Goal: Task Accomplishment & Management: Use online tool/utility

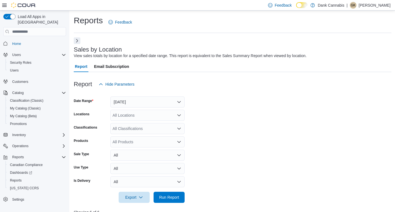
scroll to position [140, 0]
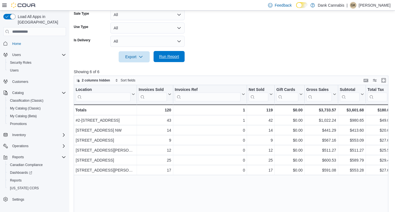
click at [174, 55] on span "Run Report" at bounding box center [169, 57] width 20 height 6
click at [176, 57] on span "Run Report" at bounding box center [169, 57] width 20 height 6
click at [166, 56] on span "Run Report" at bounding box center [169, 57] width 20 height 6
click at [173, 59] on span "Run Report" at bounding box center [169, 56] width 24 height 11
click at [168, 57] on span "Run Report" at bounding box center [169, 57] width 20 height 6
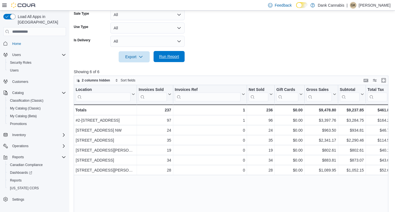
click at [171, 54] on span "Run Report" at bounding box center [169, 56] width 24 height 11
click at [161, 56] on span "Run Report" at bounding box center [169, 57] width 20 height 6
click at [172, 57] on span "Run Report" at bounding box center [169, 57] width 20 height 6
click at [175, 60] on span "Run Report" at bounding box center [169, 56] width 24 height 11
click at [169, 56] on span "Run Report" at bounding box center [169, 57] width 20 height 6
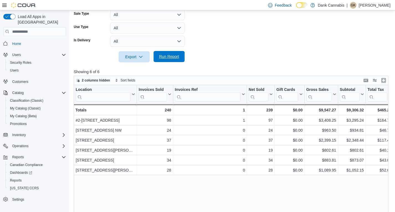
click at [168, 58] on span "Run Report" at bounding box center [169, 57] width 20 height 6
click at [174, 56] on span "Run Report" at bounding box center [169, 57] width 20 height 6
click at [172, 54] on span "Run Report" at bounding box center [169, 57] width 20 height 6
click at [166, 57] on span "Run Report" at bounding box center [169, 57] width 20 height 6
click at [159, 60] on span "Run Report" at bounding box center [169, 56] width 24 height 11
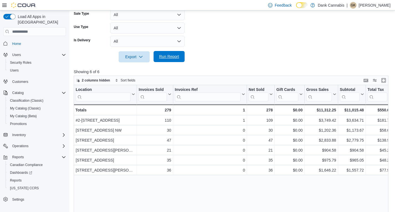
click at [171, 57] on span "Run Report" at bounding box center [169, 57] width 20 height 6
click at [160, 55] on span "Run Report" at bounding box center [169, 57] width 20 height 6
click at [169, 55] on span "Run Report" at bounding box center [169, 57] width 20 height 6
click at [167, 58] on span "Run Report" at bounding box center [169, 57] width 20 height 6
click at [168, 56] on span "Run Report" at bounding box center [169, 57] width 20 height 6
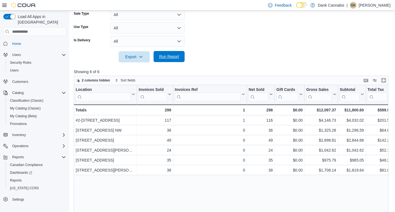
click at [173, 56] on span "Run Report" at bounding box center [169, 57] width 20 height 6
click at [166, 56] on span "Run Report" at bounding box center [169, 57] width 20 height 6
click at [171, 54] on span "Run Report" at bounding box center [169, 56] width 24 height 11
click at [165, 59] on span "Run Report" at bounding box center [169, 56] width 24 height 11
click at [164, 56] on span "Run Report" at bounding box center [169, 57] width 20 height 6
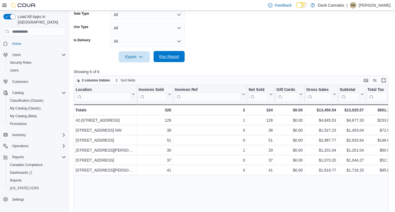
click at [170, 57] on span "Run Report" at bounding box center [169, 57] width 20 height 6
click at [171, 56] on span "Run Report" at bounding box center [169, 57] width 20 height 6
click at [175, 55] on span "Run Report" at bounding box center [169, 57] width 20 height 6
click at [179, 56] on span "Run Report" at bounding box center [169, 56] width 24 height 11
click at [171, 56] on span "Run Report" at bounding box center [169, 57] width 20 height 6
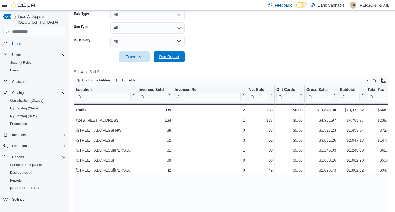
click at [167, 51] on form "Date Range [DATE] Locations All Locations Classifications All Classifications P…" at bounding box center [232, 5] width 317 height 113
click at [162, 62] on div "Export Run Report" at bounding box center [129, 56] width 111 height 11
click at [162, 60] on span "Run Report" at bounding box center [169, 56] width 24 height 11
click at [178, 57] on span "Run Report" at bounding box center [169, 57] width 20 height 6
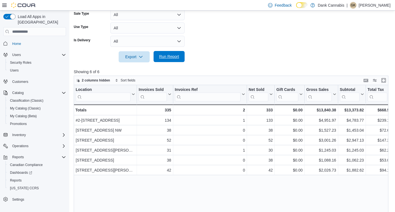
click at [168, 60] on span "Run Report" at bounding box center [169, 56] width 24 height 11
click at [167, 61] on span "Run Report" at bounding box center [169, 56] width 24 height 11
click at [176, 55] on span "Run Report" at bounding box center [169, 57] width 20 height 6
click at [163, 62] on span "Run Report" at bounding box center [169, 56] width 24 height 11
click at [172, 57] on span "Run Report" at bounding box center [169, 57] width 20 height 6
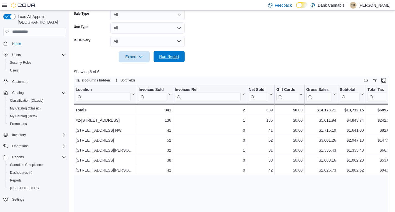
click at [169, 55] on span "Run Report" at bounding box center [169, 57] width 20 height 6
click at [171, 57] on span "Run Report" at bounding box center [169, 57] width 20 height 6
click at [170, 61] on span "Run Report" at bounding box center [169, 56] width 24 height 11
click at [174, 56] on span "Run Report" at bounding box center [169, 57] width 20 height 6
click at [167, 56] on span "Run Report" at bounding box center [169, 57] width 20 height 6
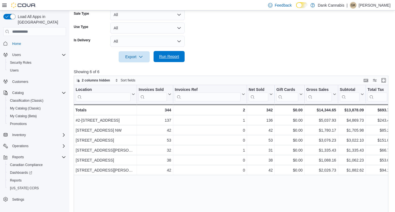
click at [169, 59] on span "Run Report" at bounding box center [169, 56] width 24 height 11
click at [166, 55] on span "Run Report" at bounding box center [169, 57] width 20 height 6
click at [169, 56] on span "Run Report" at bounding box center [169, 57] width 20 height 6
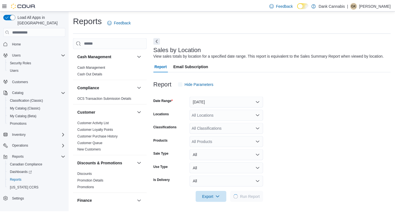
scroll to position [2, 0]
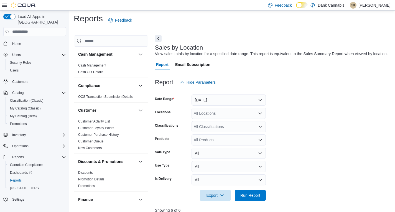
click at [157, 37] on button "Next" at bounding box center [158, 38] width 7 height 7
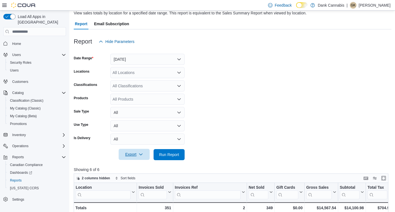
scroll to position [85, 0]
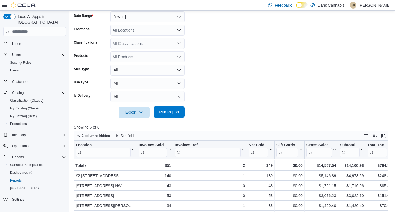
click at [173, 110] on span "Run Report" at bounding box center [169, 112] width 20 height 6
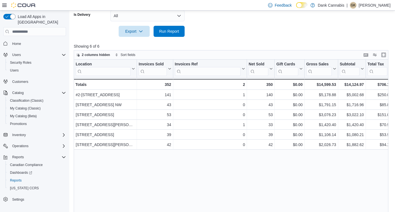
scroll to position [168, 0]
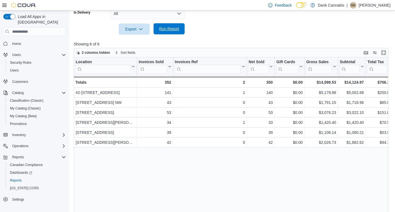
click at [170, 31] on span "Run Report" at bounding box center [169, 29] width 20 height 6
click at [169, 30] on span "Run Report" at bounding box center [169, 29] width 20 height 6
click at [168, 28] on span "Run Report" at bounding box center [169, 29] width 20 height 6
click at [171, 26] on span "Run Report" at bounding box center [169, 28] width 24 height 11
click at [172, 26] on span "Run Report" at bounding box center [169, 28] width 24 height 11
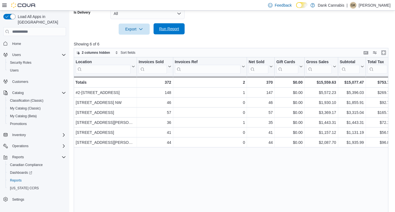
click at [172, 28] on span "Run Report" at bounding box center [169, 29] width 20 height 6
click at [177, 28] on span "Run Report" at bounding box center [169, 29] width 20 height 6
click at [170, 29] on span "Run Report" at bounding box center [169, 29] width 20 height 6
click at [166, 25] on span "Run Report" at bounding box center [169, 28] width 24 height 11
drag, startPoint x: 99, startPoint y: 37, endPoint x: 231, endPoint y: 39, distance: 131.5
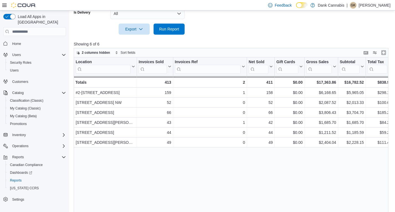
click at [231, 39] on div at bounding box center [232, 38] width 317 height 7
click at [171, 28] on span "Run Report" at bounding box center [169, 29] width 20 height 6
click at [171, 29] on span "Run Report" at bounding box center [169, 29] width 20 height 6
click at [168, 32] on span "Run Report" at bounding box center [169, 28] width 24 height 11
click at [176, 33] on span "Run Report" at bounding box center [169, 28] width 24 height 11
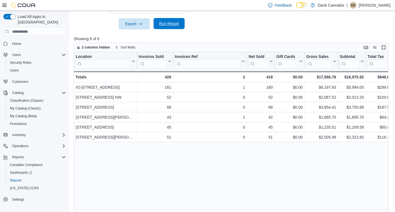
scroll to position [178, 0]
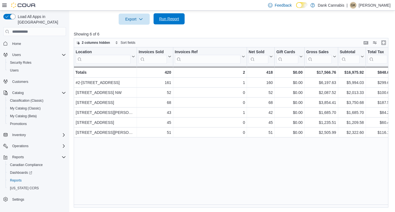
click at [163, 20] on span "Run Report" at bounding box center [169, 19] width 20 height 6
click at [160, 19] on span "Run Report" at bounding box center [169, 19] width 20 height 6
click at [163, 21] on span "Run Report" at bounding box center [169, 19] width 20 height 6
click at [172, 24] on span "Run Report" at bounding box center [169, 18] width 24 height 11
click at [180, 20] on span "Run Report" at bounding box center [169, 18] width 24 height 11
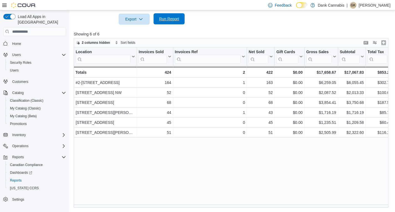
click at [172, 19] on span "Run Report" at bounding box center [169, 19] width 20 height 6
click at [167, 20] on span "Run Report" at bounding box center [169, 19] width 20 height 6
click at [167, 19] on span "Run Report" at bounding box center [169, 19] width 20 height 6
click at [169, 19] on span "Run Report" at bounding box center [169, 19] width 20 height 6
click at [168, 27] on div at bounding box center [232, 28] width 317 height 7
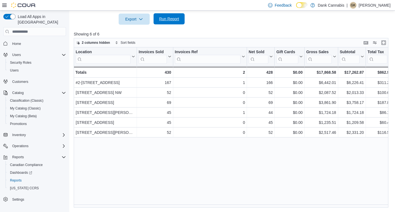
click at [169, 20] on span "Run Report" at bounding box center [169, 19] width 20 height 6
click at [172, 21] on span "Run Report" at bounding box center [169, 18] width 24 height 11
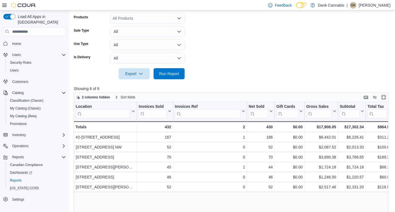
scroll to position [123, 0]
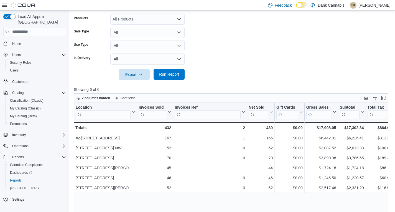
click at [172, 74] on span "Run Report" at bounding box center [169, 74] width 20 height 6
click at [173, 73] on span "Run Report" at bounding box center [169, 74] width 20 height 6
click at [177, 74] on span "Run Report" at bounding box center [169, 74] width 20 height 6
click at [173, 73] on span "Run Report" at bounding box center [169, 74] width 20 height 6
click at [173, 75] on span "Run Report" at bounding box center [169, 74] width 20 height 6
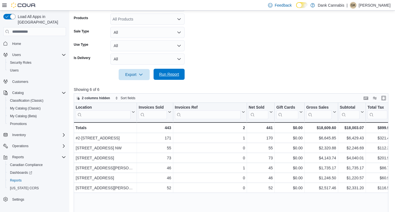
click at [171, 77] on span "Run Report" at bounding box center [169, 74] width 20 height 6
click at [177, 79] on span "Run Report" at bounding box center [169, 74] width 24 height 11
click at [177, 73] on span "Run Report" at bounding box center [169, 74] width 20 height 6
click at [171, 74] on span "Run Report" at bounding box center [169, 74] width 20 height 6
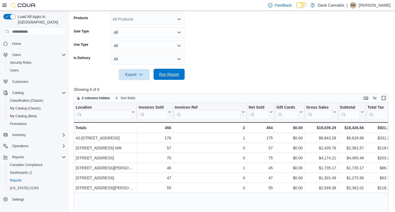
click at [169, 76] on span "Run Report" at bounding box center [169, 74] width 20 height 6
click at [166, 73] on span "Run Report" at bounding box center [169, 74] width 20 height 6
click at [172, 72] on span "Run Report" at bounding box center [169, 74] width 20 height 6
click at [169, 73] on span "Run Report" at bounding box center [169, 74] width 20 height 6
click at [171, 75] on span "Run Report" at bounding box center [169, 74] width 20 height 6
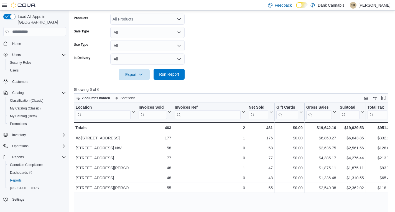
click at [170, 74] on span "Run Report" at bounding box center [169, 74] width 20 height 6
click at [166, 73] on span "Run Report" at bounding box center [169, 74] width 20 height 6
click at [315, 61] on form "Date Range [DATE] Locations All Locations Classifications All Classifications P…" at bounding box center [232, 23] width 317 height 113
click at [169, 74] on span "Run Report" at bounding box center [169, 74] width 20 height 6
click at [164, 71] on span "Run Report" at bounding box center [169, 74] width 24 height 11
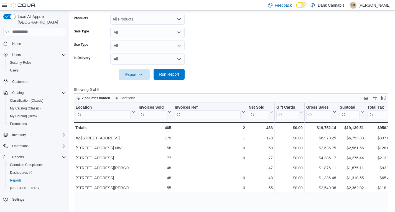
click at [171, 73] on span "Run Report" at bounding box center [169, 74] width 20 height 6
click at [169, 73] on span "Run Report" at bounding box center [169, 74] width 20 height 6
click at [166, 68] on div at bounding box center [232, 67] width 317 height 4
click at [167, 72] on span "Run Report" at bounding box center [169, 74] width 20 height 6
click at [174, 74] on span "Run Report" at bounding box center [169, 74] width 20 height 6
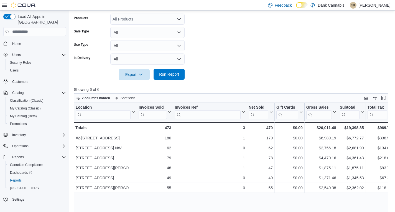
click at [172, 72] on span "Run Report" at bounding box center [169, 74] width 20 height 6
click at [174, 74] on span "Run Report" at bounding box center [169, 74] width 20 height 6
click at [172, 73] on span "Run Report" at bounding box center [169, 74] width 20 height 6
click at [170, 73] on span "Run Report" at bounding box center [169, 74] width 20 height 6
click at [169, 71] on span "Run Report" at bounding box center [169, 74] width 24 height 11
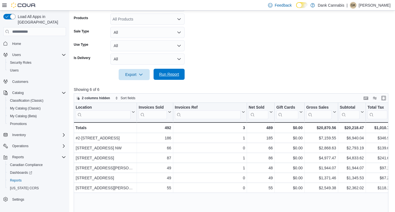
click at [174, 74] on span "Run Report" at bounding box center [169, 74] width 20 height 6
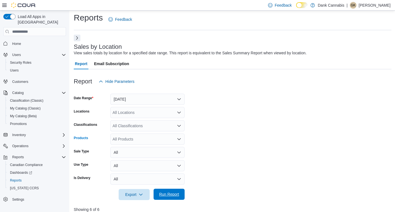
scroll to position [0, 0]
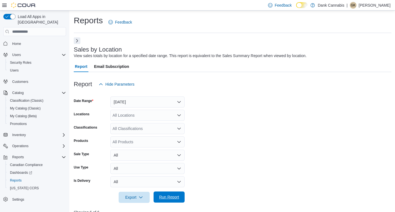
click at [172, 73] on div at bounding box center [232, 75] width 317 height 7
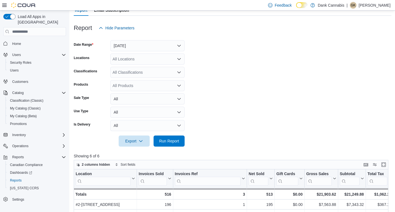
scroll to position [111, 0]
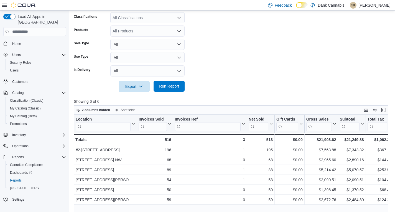
click at [169, 87] on span "Run Report" at bounding box center [169, 86] width 20 height 6
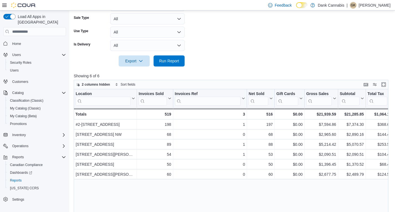
scroll to position [138, 0]
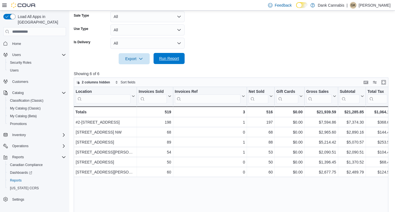
click at [170, 55] on span "Run Report" at bounding box center [169, 58] width 24 height 11
click at [174, 61] on span "Run Report" at bounding box center [169, 58] width 24 height 11
click at [167, 61] on span "Run Report" at bounding box center [169, 59] width 20 height 6
click at [174, 62] on span "Run Report" at bounding box center [169, 58] width 24 height 11
click at [173, 60] on span "Run Report" at bounding box center [169, 59] width 20 height 6
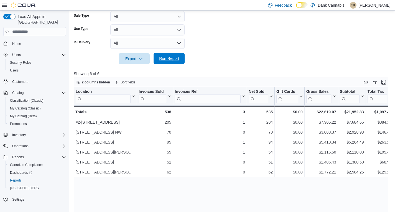
click at [174, 61] on span "Run Report" at bounding box center [169, 59] width 20 height 6
